Goal: Transaction & Acquisition: Purchase product/service

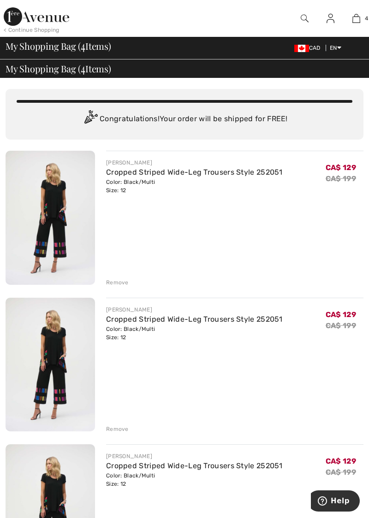
click at [119, 284] on div "Remove" at bounding box center [117, 283] width 23 height 8
click at [119, 280] on div "Remove" at bounding box center [117, 283] width 23 height 8
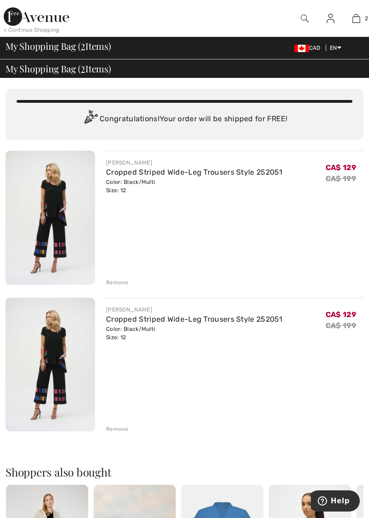
click at [117, 281] on div "Remove" at bounding box center [117, 283] width 23 height 8
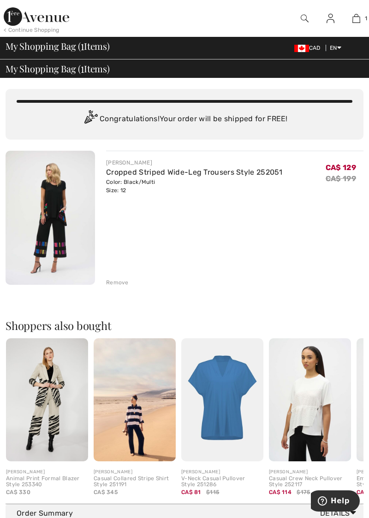
click at [114, 282] on div "Remove" at bounding box center [117, 283] width 23 height 8
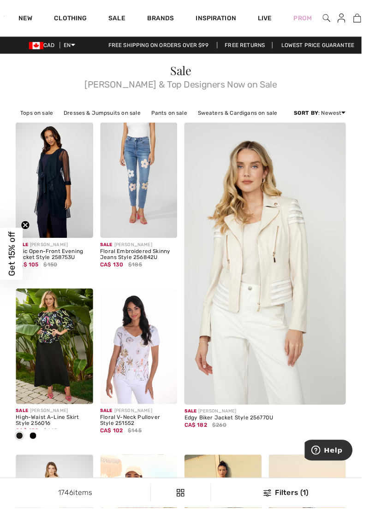
click at [167, 110] on link "Pants on sale" at bounding box center [172, 115] width 46 height 12
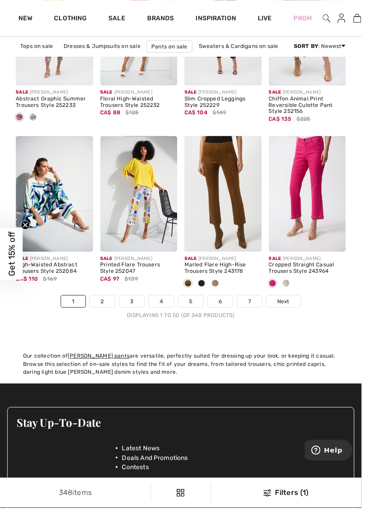
scroll to position [2455, 0]
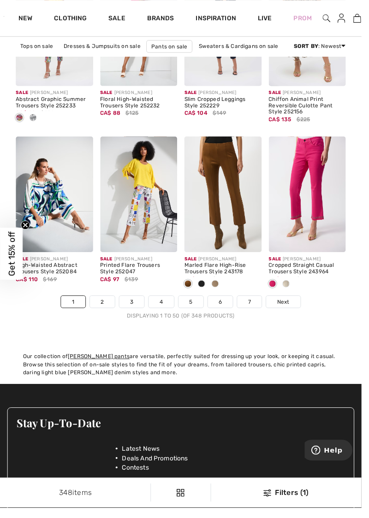
click at [294, 310] on span "Next" at bounding box center [289, 308] width 12 height 8
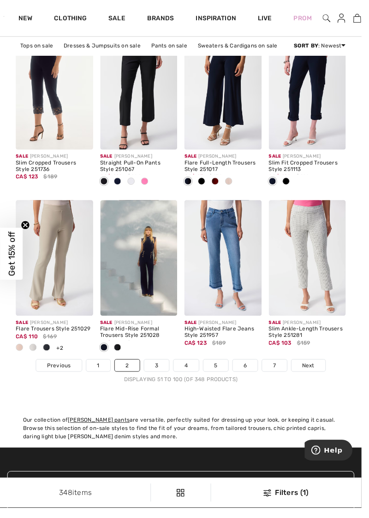
scroll to position [2392, 0]
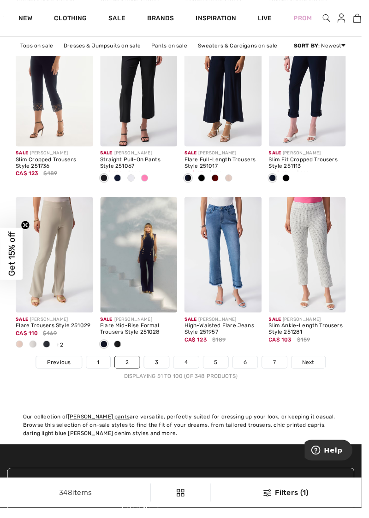
click at [316, 366] on span "Next" at bounding box center [315, 370] width 12 height 8
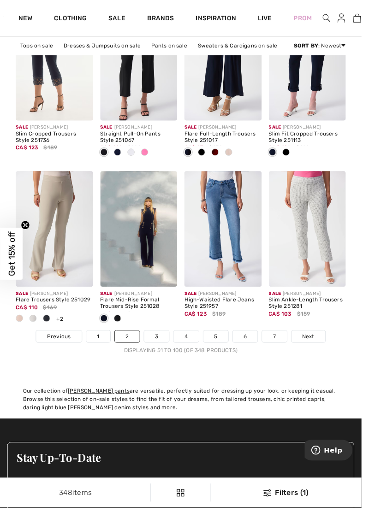
scroll to position [2431, 0]
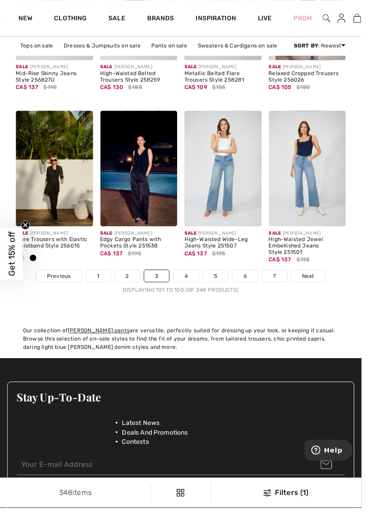
scroll to position [2479, 0]
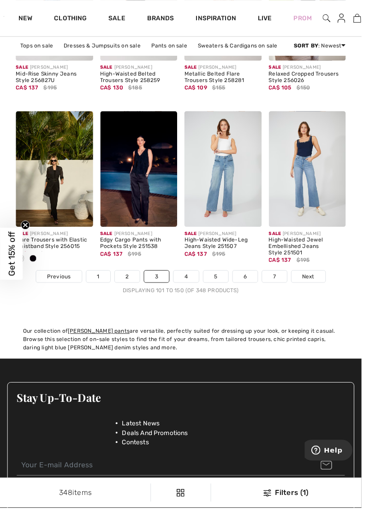
click at [316, 286] on link "Next" at bounding box center [315, 282] width 35 height 12
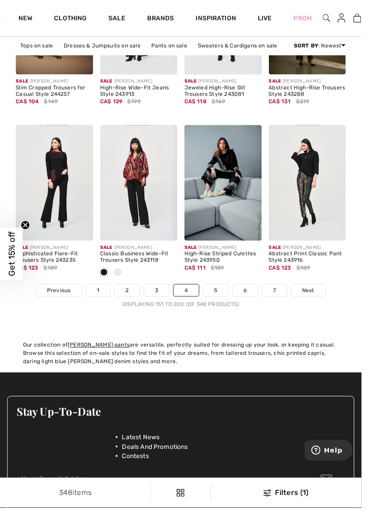
scroll to position [2467, 0]
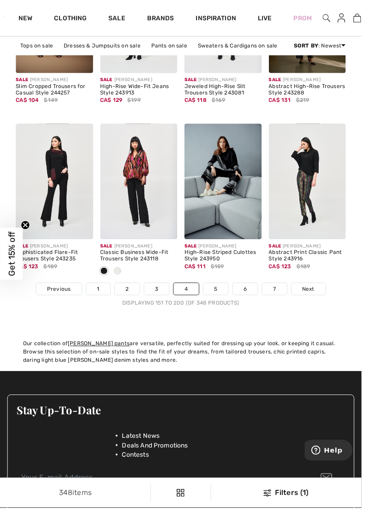
click at [316, 298] on link "Next" at bounding box center [315, 295] width 35 height 12
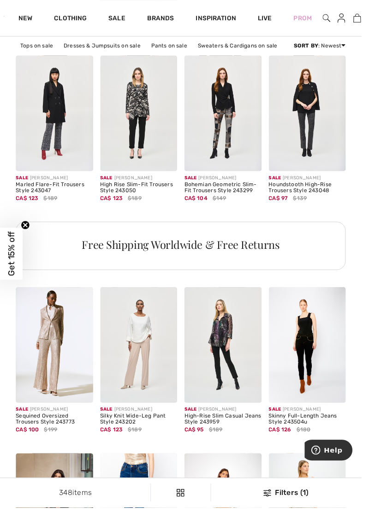
scroll to position [588, 0]
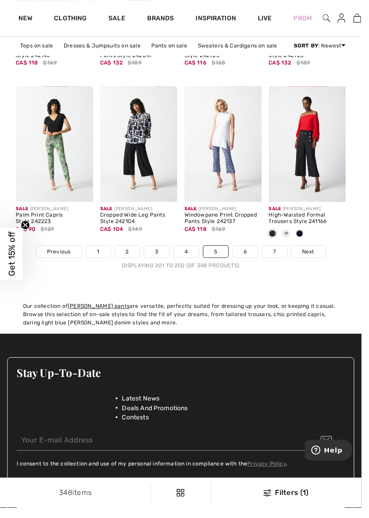
click at [323, 258] on link "Next" at bounding box center [315, 257] width 35 height 12
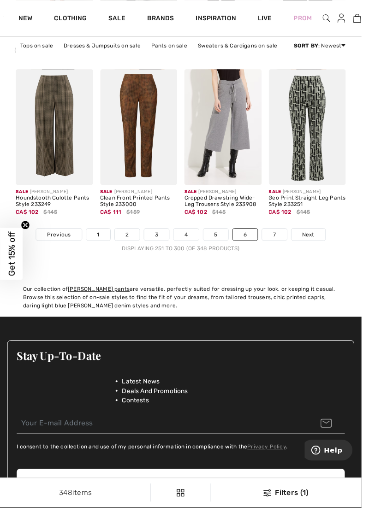
scroll to position [2522, 0]
click at [319, 233] on link "Next" at bounding box center [315, 239] width 35 height 12
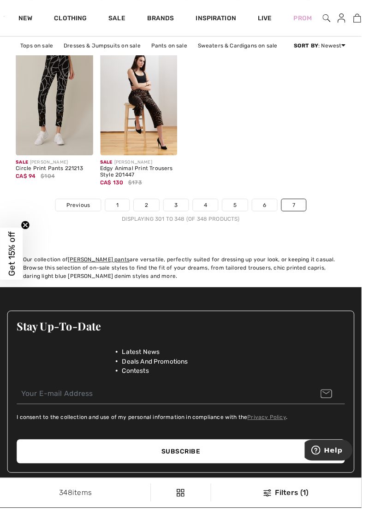
scroll to position [2554, 0]
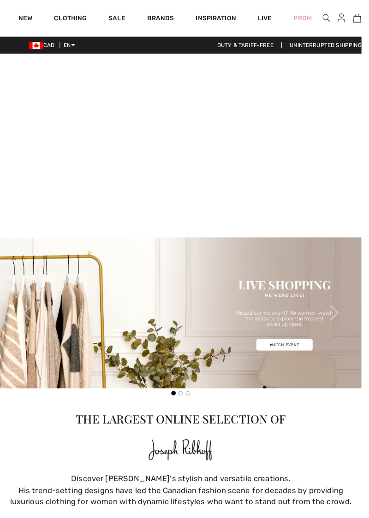
click at [118, 17] on link "Sale" at bounding box center [119, 20] width 17 height 10
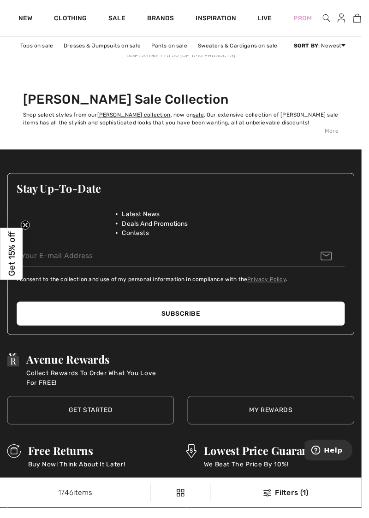
scroll to position [2747, 0]
